Goal: Task Accomplishment & Management: Use online tool/utility

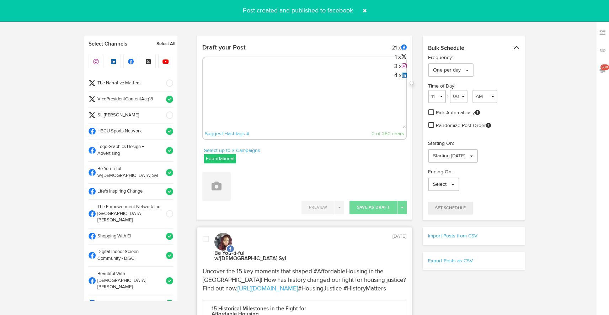
select select "8"
select select "27"
select select "11"
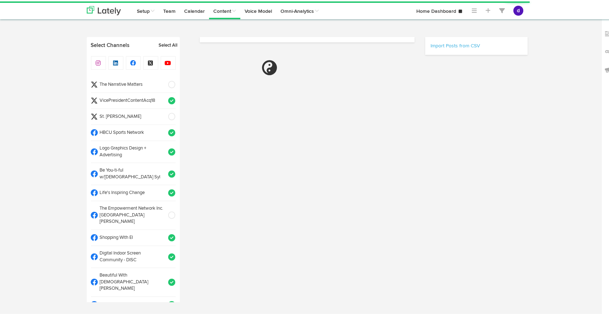
select select "2"
select select "34"
select select "PM"
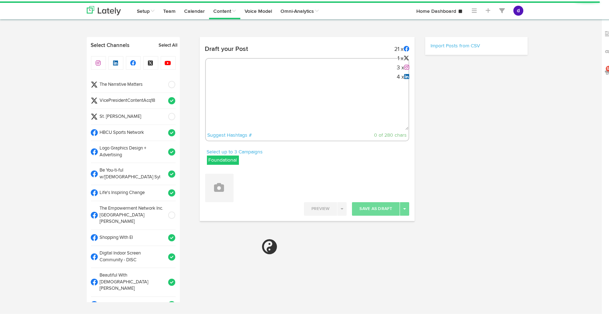
click at [233, 79] on div "Suggest Hashtags # 0 of 280 chars" at bounding box center [307, 98] width 204 height 83
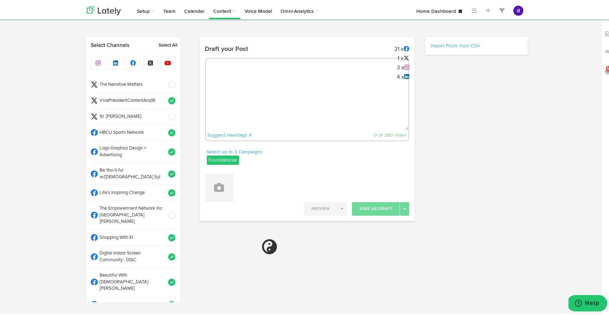
click at [233, 83] on textarea at bounding box center [307, 104] width 203 height 47
paste textarea "Celebrate Omega Psi Phi’s legacy with premium jewelry & apparel. Discover the p…"
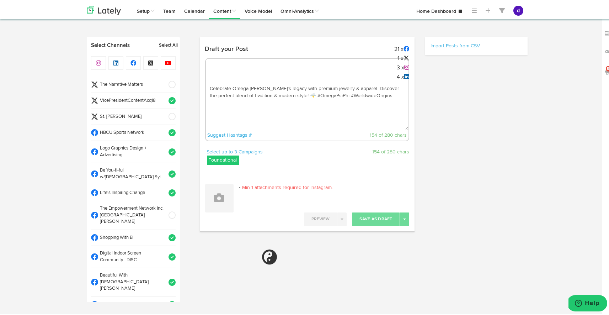
type textarea "Celebrate Omega Psi Phi’s legacy with premium jewelry & apparel. Discover the p…"
select select "11"
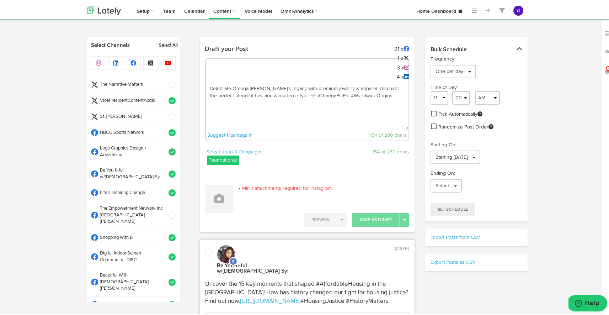
click at [282, 92] on textarea "Celebrate Omega Psi Phi’s legacy with premium jewelry & apparel. Discover the p…" at bounding box center [307, 104] width 203 height 47
paste textarea "https://worldwideorigins.com/blogs/news/discover-omega-psi-phi-jewelry-where-th…"
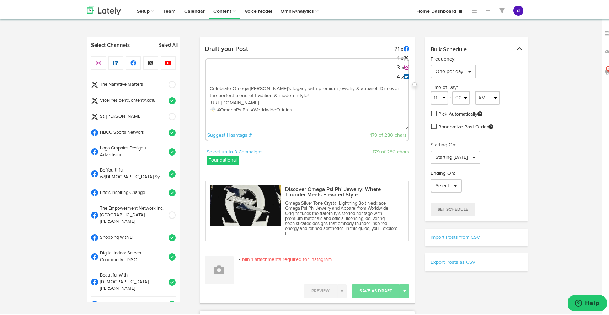
click at [316, 112] on textarea "Celebrate Omega Psi Phi’s legacy with premium jewelry & apparel. Discover the p…" at bounding box center [307, 104] width 203 height 47
paste textarea "Use Coupon code: backtoschool2025 to unlock 20% OFF through August 31"
click at [305, 111] on textarea "Celebrate Omega Psi Phi’s legacy with premium jewelry & apparel. Discover the p…" at bounding box center [307, 104] width 203 height 47
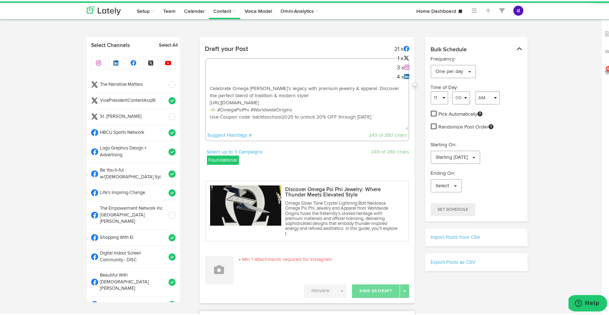
click at [305, 111] on textarea "Celebrate Omega Psi Phi’s legacy with premium jewelry & apparel. Discover the p…" at bounding box center [307, 104] width 203 height 47
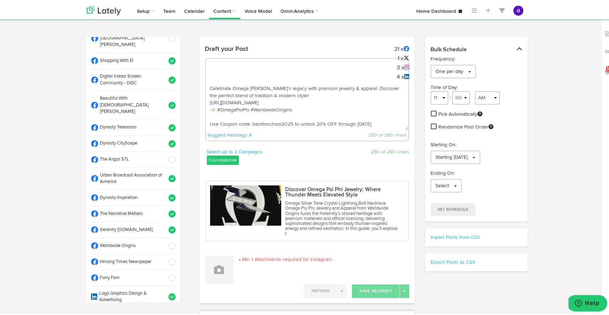
scroll to position [181, 0]
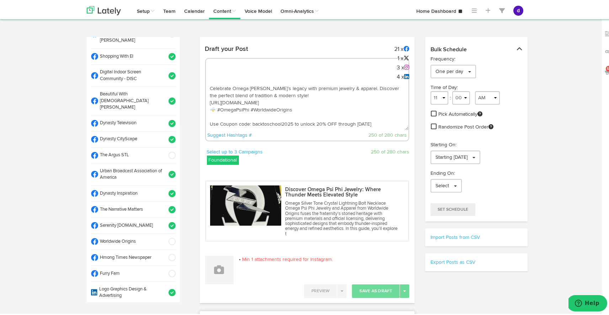
type textarea "Celebrate Omega Psi Phi’s legacy with premium jewelry & apparel. Discover the p…"
click at [164, 150] on span at bounding box center [170, 153] width 12 height 7
click at [164, 236] on span at bounding box center [170, 239] width 12 height 7
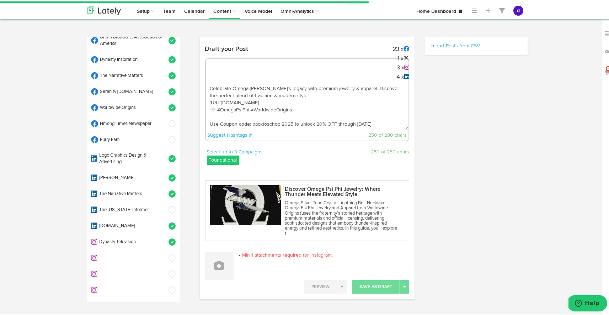
scroll to position [316, 0]
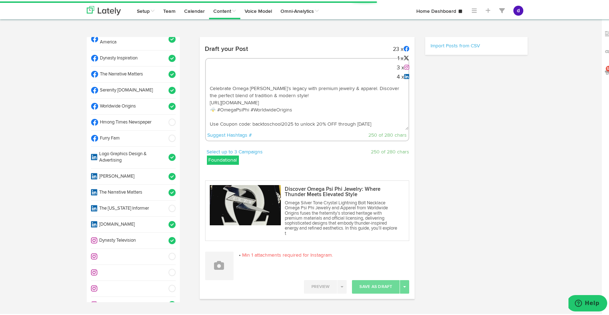
select select "11"
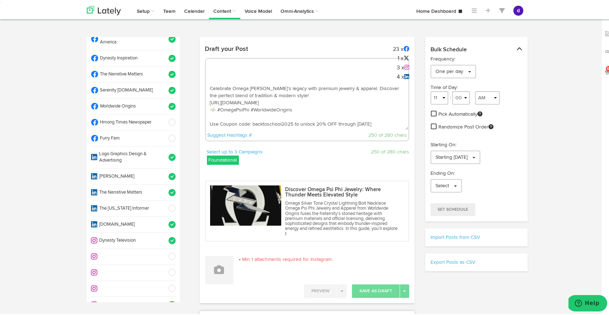
click at [164, 133] on span at bounding box center [170, 136] width 12 height 7
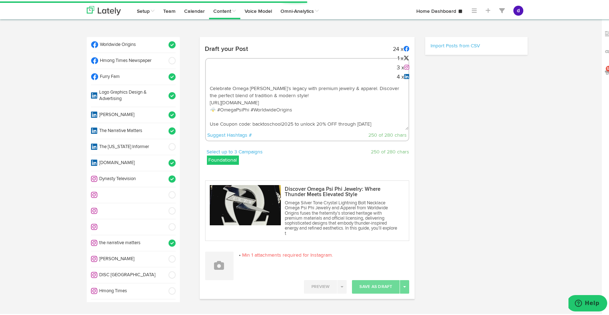
scroll to position [379, 0]
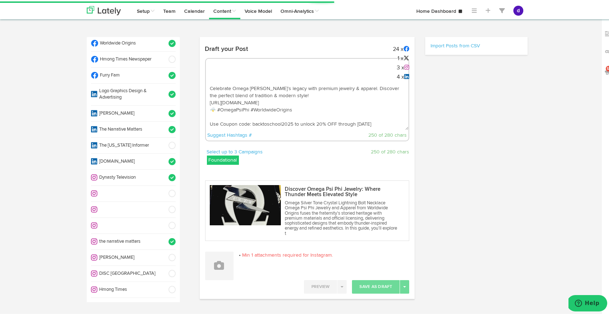
click at [164, 252] on span at bounding box center [170, 255] width 12 height 7
select select "11"
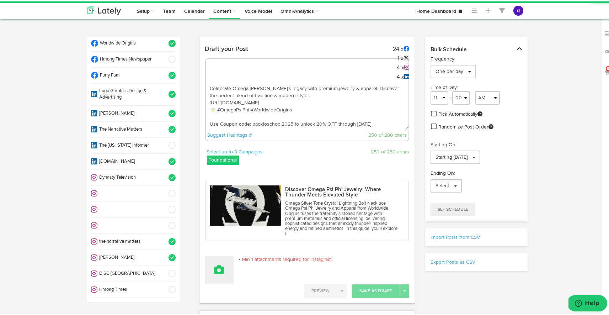
click at [217, 267] on icon at bounding box center [219, 268] width 10 height 10
click at [237, 311] on link "Upload Images" at bounding box center [238, 314] width 67 height 11
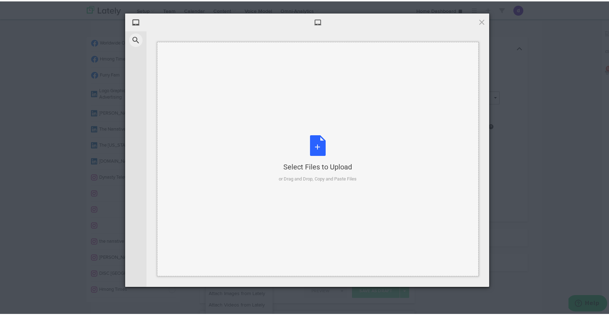
click at [312, 147] on div "Select Files to Upload or Drag and Drop, Copy and Paste Files" at bounding box center [318, 157] width 78 height 47
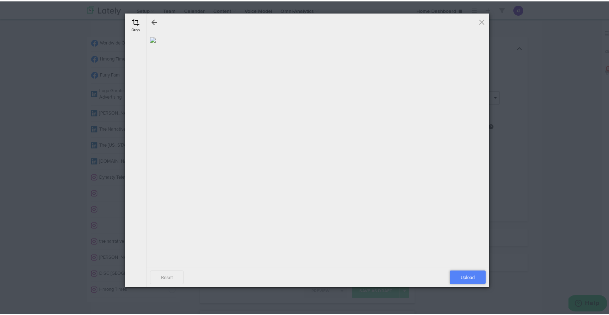
click at [469, 277] on span "Upload" at bounding box center [468, 276] width 36 height 14
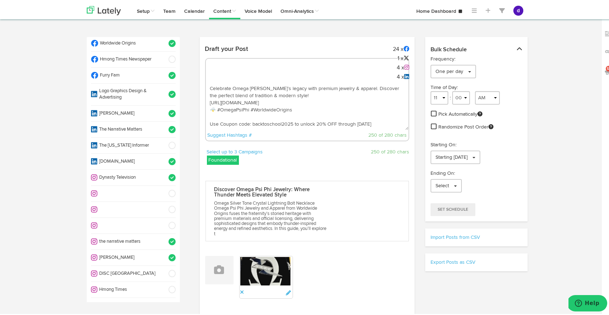
scroll to position [0, 0]
drag, startPoint x: 377, startPoint y: 121, endPoint x: 258, endPoint y: 47, distance: 140.6
click at [258, 47] on div "Draft your Post 24 x 1 x 4 x 4 x Celebrate Omega Psi Phi’s legacy with premium …" at bounding box center [307, 94] width 215 height 106
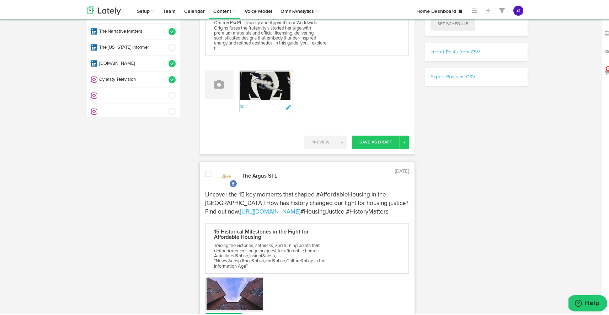
scroll to position [195, 0]
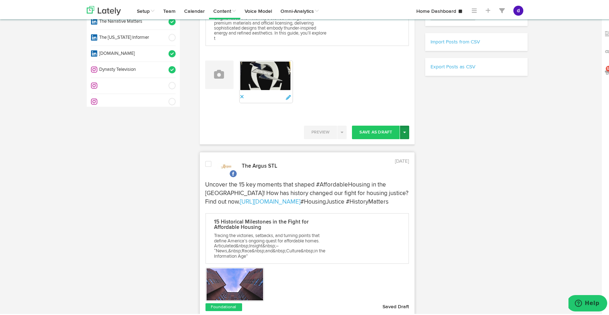
click at [403, 130] on span "button" at bounding box center [404, 130] width 3 height 1
click at [374, 186] on link "Post Now" at bounding box center [379, 191] width 58 height 11
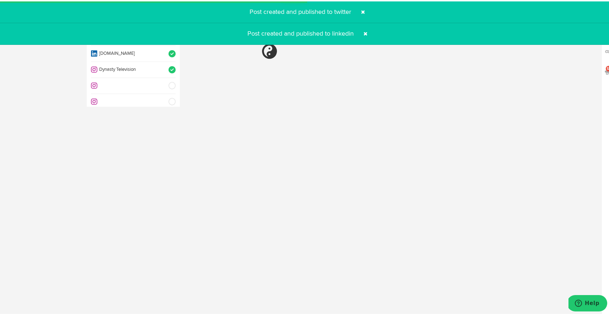
select select "11"
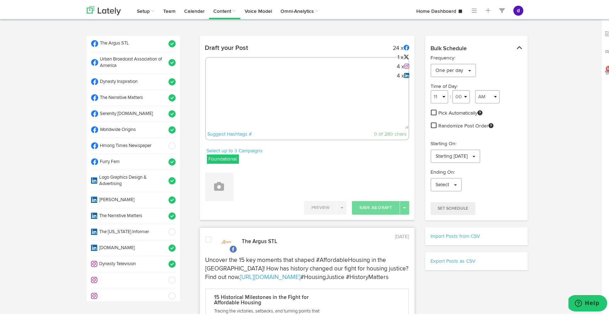
scroll to position [0, 0]
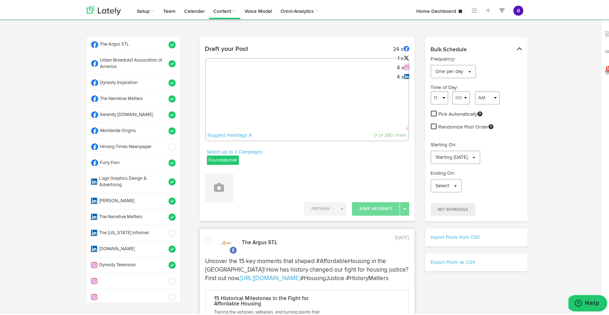
click at [324, 81] on textarea at bounding box center [307, 104] width 203 height 47
paste textarea "Celebrate Omega Psi Phi’s legacy with premium jewelry & apparel. Discover the p…"
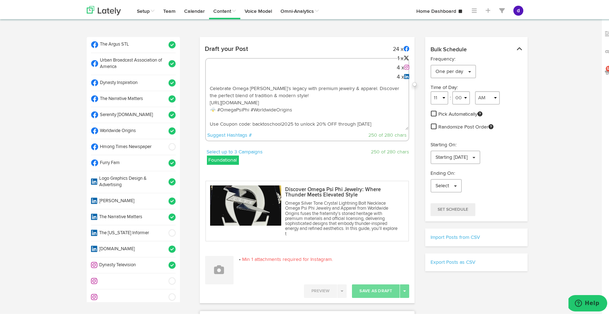
scroll to position [395, 0]
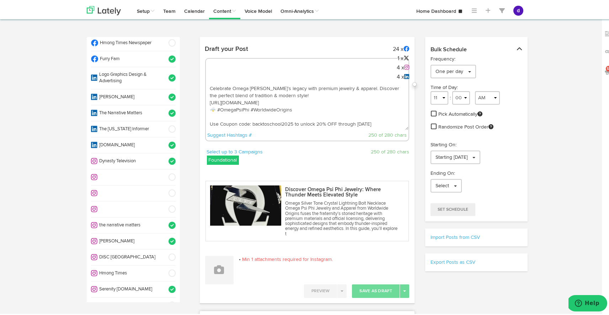
type textarea "Celebrate Omega Psi Phi’s legacy with premium jewelry & apparel. Discover the p…"
click at [164, 236] on span at bounding box center [170, 239] width 12 height 7
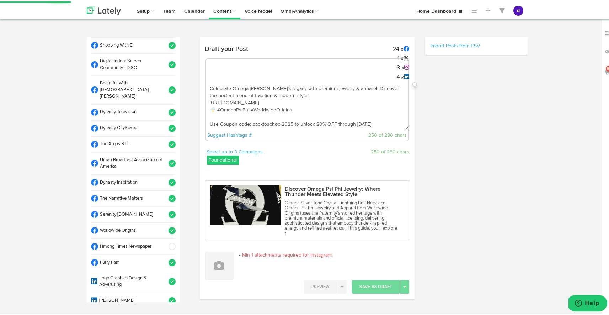
scroll to position [191, 0]
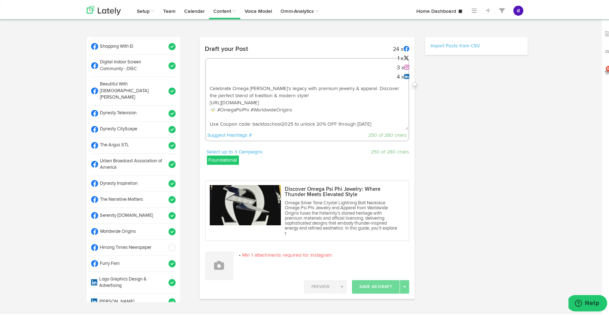
click at [164, 140] on span at bounding box center [170, 143] width 12 height 7
select select "11"
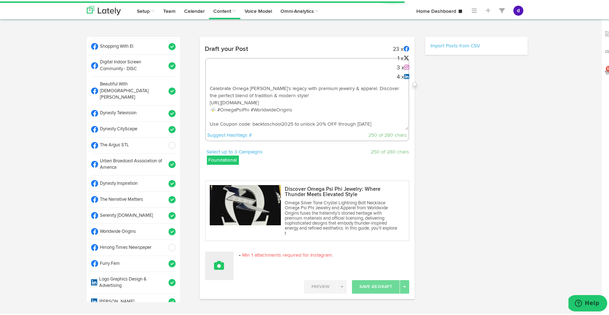
click at [217, 255] on button at bounding box center [219, 264] width 28 height 28
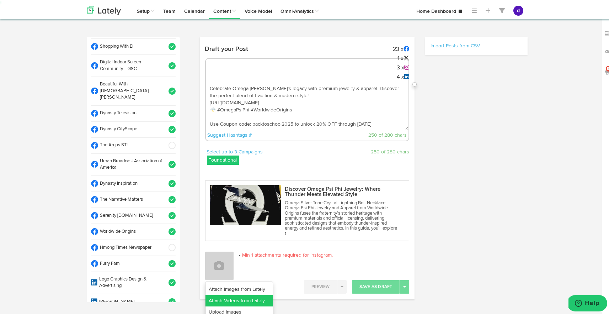
select select "11"
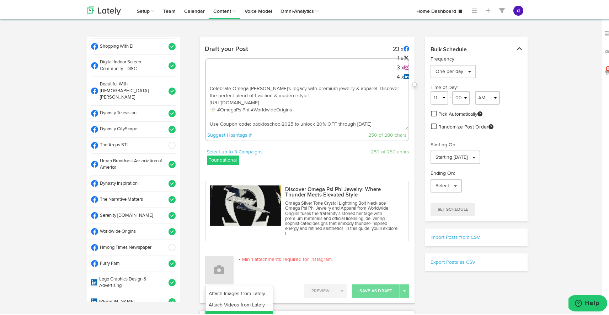
click at [237, 311] on link "Upload Images" at bounding box center [238, 314] width 67 height 11
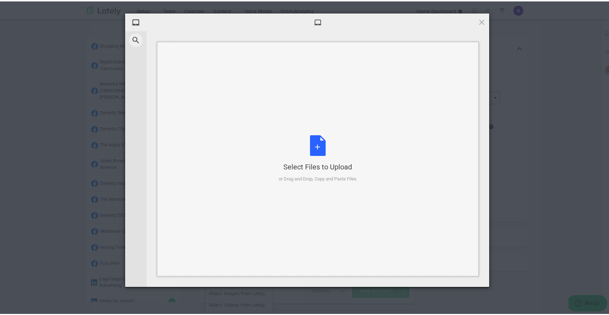
click at [317, 143] on div "Select Files to Upload or Drag and Drop, Copy and Paste Files" at bounding box center [318, 157] width 78 height 47
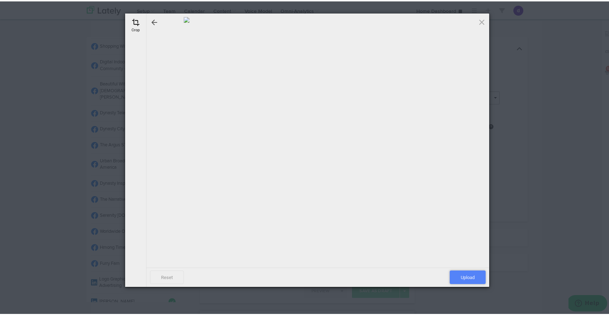
click at [455, 277] on span "Upload" at bounding box center [468, 276] width 36 height 14
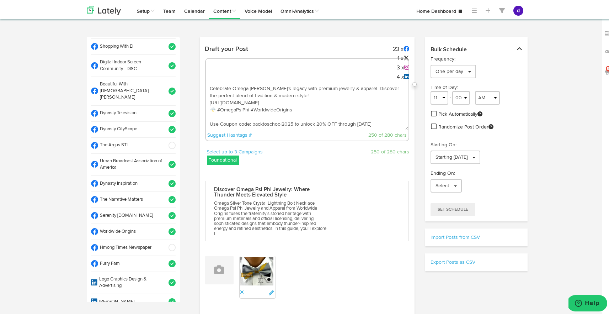
drag, startPoint x: 284, startPoint y: 104, endPoint x: 202, endPoint y: 94, distance: 82.7
click at [202, 94] on div "Draft your Post 23 x 1 x 3 x 4 x Celebrate Omega Psi Phi’s legacy with premium …" at bounding box center [307, 94] width 215 height 106
paste textarea "the-impact-of-the-alpha-gray-black-gold-stripe-pre-tied-bow-tie-on-black-greek-…"
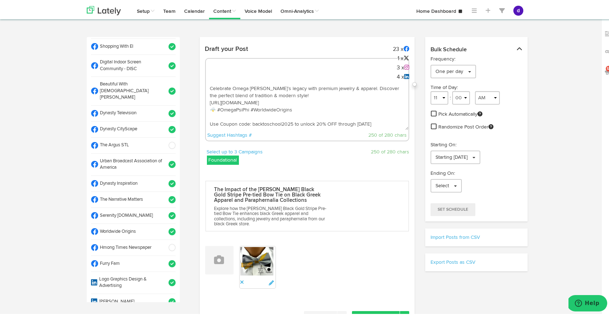
scroll to position [0, 0]
drag, startPoint x: 292, startPoint y: 90, endPoint x: 210, endPoint y: 81, distance: 82.1
click at [210, 81] on textarea "Celebrate Omega Psi Phi’s legacy with premium jewelry & apparel. Discover the p…" at bounding box center [307, 104] width 203 height 47
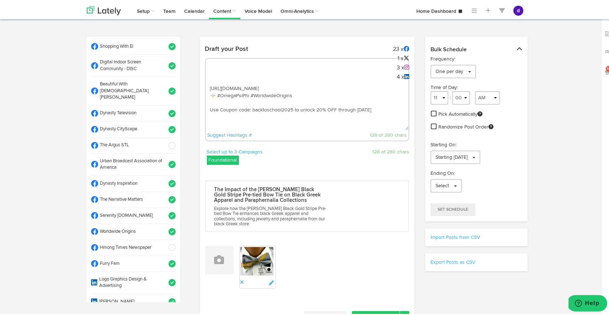
paste textarea "Add a touch of elegance to your Black Greek collection with the Alpha Gray Blac…"
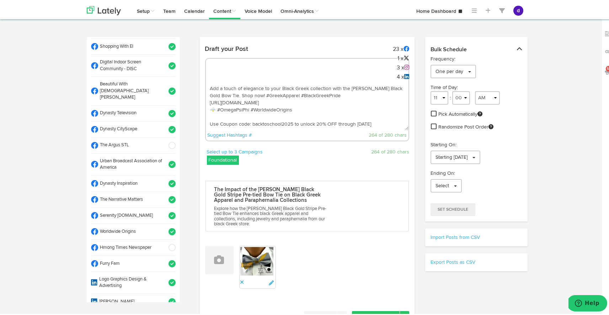
drag, startPoint x: 333, startPoint y: 96, endPoint x: 252, endPoint y: 93, distance: 80.7
click at [252, 93] on textarea "Add a touch of elegance to your Black Greek collection with the Alpha Gray Blac…" at bounding box center [307, 104] width 203 height 47
drag, startPoint x: 294, startPoint y: 109, endPoint x: 200, endPoint y: 108, distance: 93.5
click at [200, 108] on div "Draft your Post 23 x 1 x 3 x 4 x Add a touch of elegance to your Black Greek co…" at bounding box center [307, 94] width 215 height 106
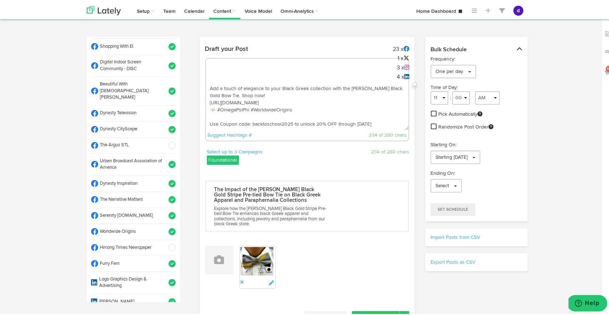
paste textarea "#GreekApparel #BlackGreekPride"
drag, startPoint x: 346, startPoint y: 104, endPoint x: 276, endPoint y: 94, distance: 70.4
click at [276, 94] on textarea "Add a touch of elegance to your Black Greek collection with the Alpha Gray Blac…" at bounding box center [307, 104] width 203 height 47
click at [257, 92] on textarea "Add a touch of elegance to your Black Greek collection with the Alpha Gray Blac…" at bounding box center [307, 104] width 203 height 47
drag, startPoint x: 250, startPoint y: 86, endPoint x: 229, endPoint y: 85, distance: 21.3
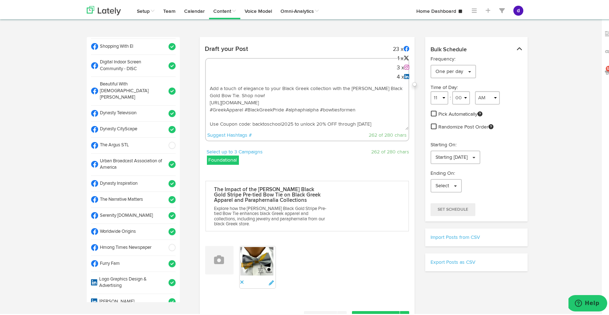
click at [229, 85] on textarea "Add a touch of elegance to your Black Greek collection with the Alpha Gray Blac…" at bounding box center [307, 104] width 203 height 47
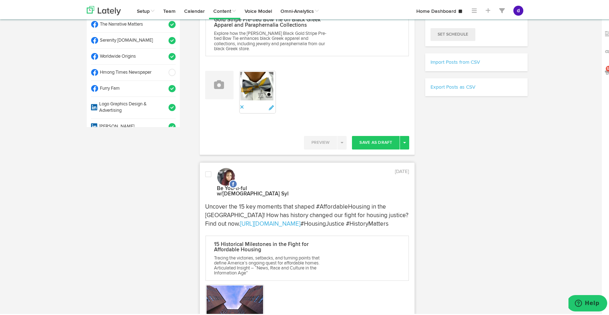
scroll to position [181, 0]
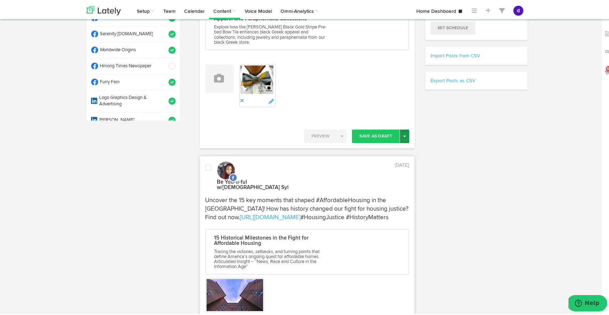
type textarea "Add a touch of elegance to your Black Greek collection with the Alpha Gray Blac…"
click at [400, 134] on button "Toggle Dropdown" at bounding box center [404, 135] width 9 height 14
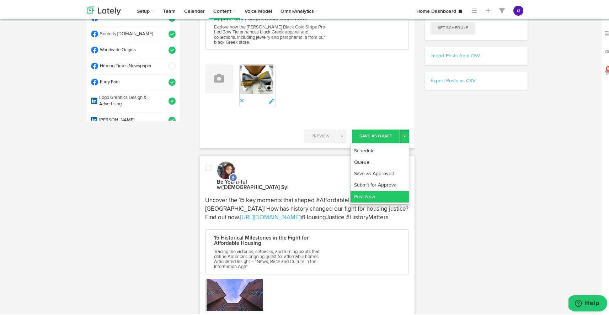
click at [383, 196] on link "Post Now" at bounding box center [379, 194] width 58 height 11
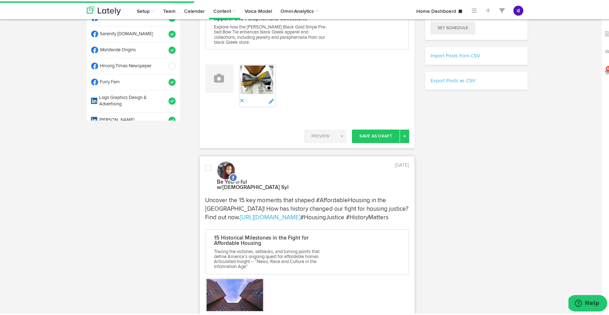
scroll to position [0, 0]
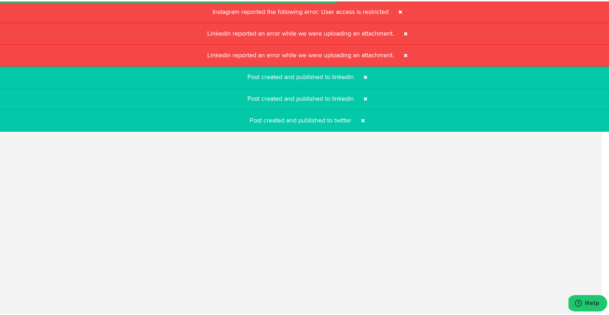
select select "11"
